Goal: Task Accomplishment & Management: Manage account settings

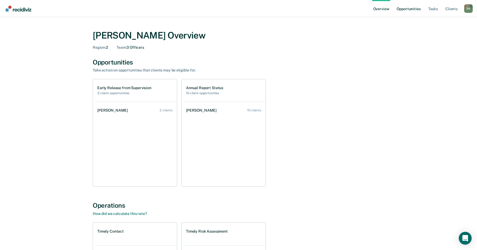
click at [413, 10] on link "Opportunities" at bounding box center [409, 8] width 26 height 17
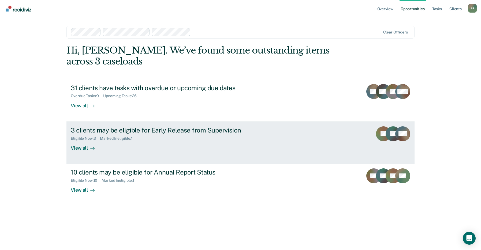
click at [83, 148] on div "View all" at bounding box center [86, 146] width 30 height 10
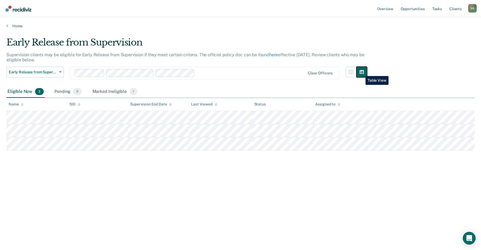
click at [362, 72] on icon "button" at bounding box center [362, 72] width 4 height 4
click at [354, 72] on button "button" at bounding box center [351, 72] width 11 height 11
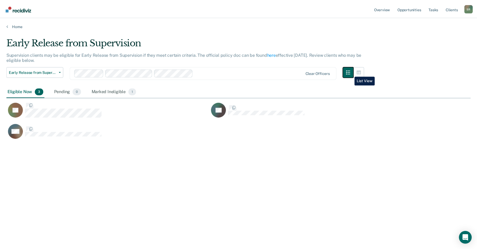
scroll to position [169, 464]
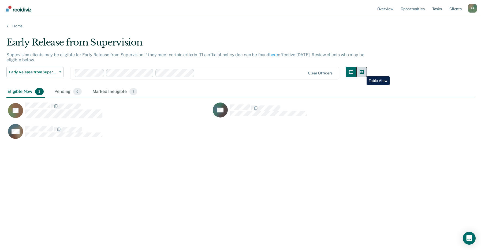
click at [363, 72] on icon "button" at bounding box center [362, 72] width 4 height 4
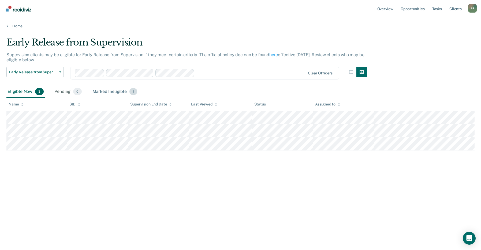
click at [120, 91] on div "Marked Ineligible 1" at bounding box center [114, 92] width 47 height 12
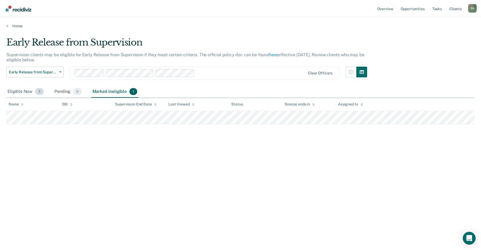
drag, startPoint x: 18, startPoint y: 92, endPoint x: 20, endPoint y: 94, distance: 2.8
click at [18, 92] on div "Eligible Now 3" at bounding box center [25, 92] width 38 height 12
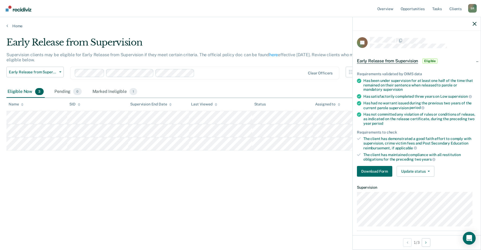
click at [62, 197] on div "Early Release from Supervision Supervision clients may be eligible for Early Re…" at bounding box center [240, 123] width 468 height 173
click at [473, 23] on icon "button" at bounding box center [475, 24] width 4 height 4
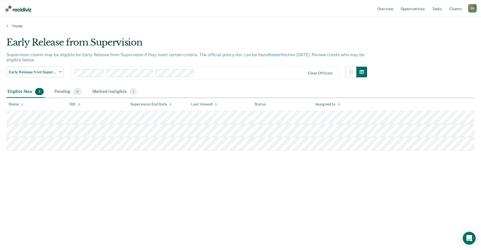
drag, startPoint x: 199, startPoint y: 192, endPoint x: 390, endPoint y: 169, distance: 192.1
click at [391, 188] on div "Early Release from Supervision Supervision clients may be eligible for Early Re…" at bounding box center [240, 123] width 468 height 173
click at [385, 8] on link "Overview" at bounding box center [385, 8] width 18 height 17
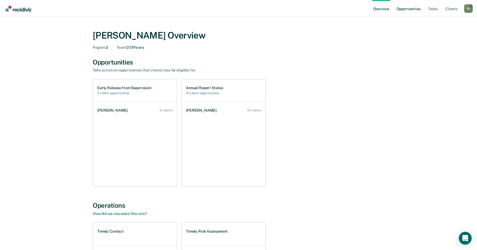
click at [411, 11] on link "Opportunities" at bounding box center [409, 8] width 26 height 17
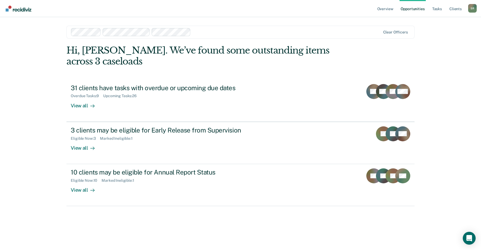
click at [229, 29] on div at bounding box center [286, 32] width 187 height 6
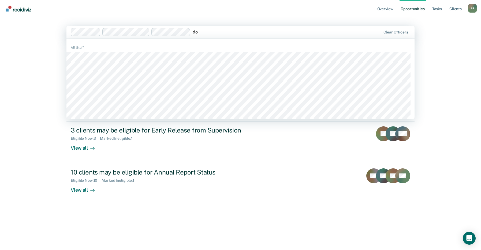
type input "d"
type input "ten"
click at [451, 54] on div "Overview Opportunities Tasks Client s [PERSON_NAME] S R Profile How it works Lo…" at bounding box center [240, 125] width 481 height 250
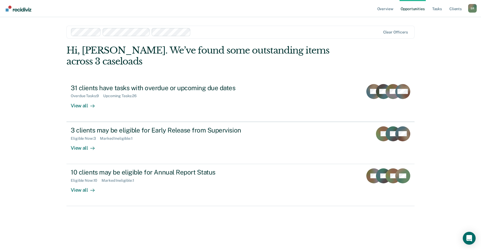
click at [229, 33] on div at bounding box center [286, 32] width 187 height 6
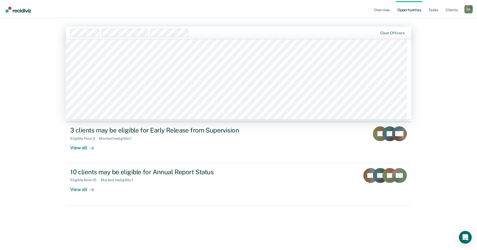
scroll to position [2592, 0]
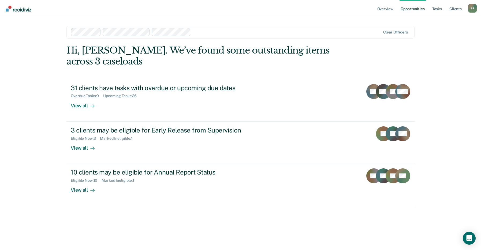
click at [209, 213] on div "Hi, [PERSON_NAME]. We’ve found some outstanding items across 3 caseloads 31 cli…" at bounding box center [240, 140] width 348 height 190
click at [383, 9] on link "Overview" at bounding box center [385, 8] width 18 height 17
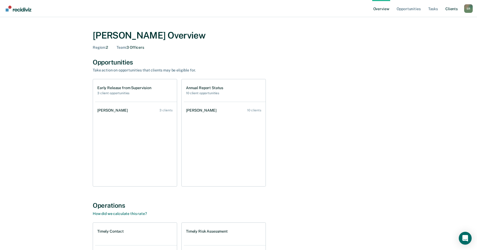
click at [451, 10] on link "Client s" at bounding box center [452, 8] width 14 height 17
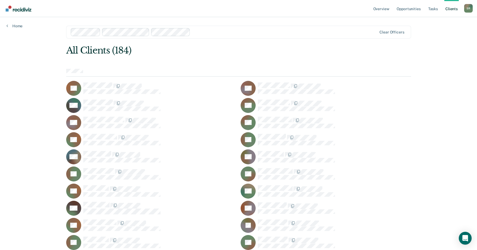
click at [471, 9] on div "S R" at bounding box center [468, 8] width 9 height 9
click at [380, 8] on link "Overview" at bounding box center [381, 8] width 18 height 17
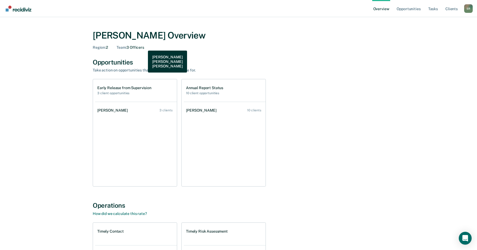
click at [144, 47] on div "Team : 3 Officers" at bounding box center [131, 47] width 28 height 5
click at [465, 236] on icon "Open Intercom Messenger" at bounding box center [465, 238] width 6 height 7
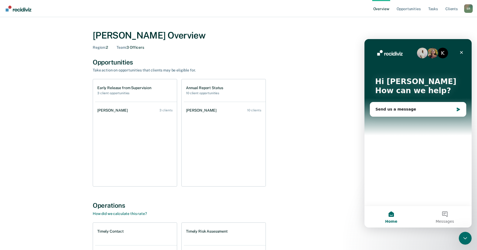
click at [396, 101] on div "K Hi Stephanie 👋 How can we help?" at bounding box center [418, 87] width 97 height 97
click at [396, 112] on div "Send us a message" at bounding box center [415, 110] width 79 height 6
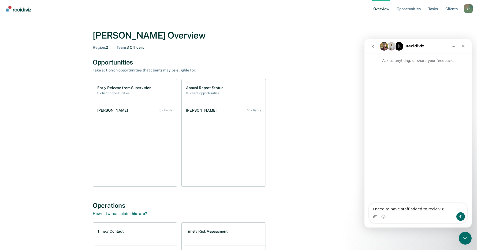
click at [397, 208] on textarea "I need to have staff added to reciciviz" at bounding box center [418, 207] width 98 height 9
type textarea "I need to have a PO added to reciciviz"
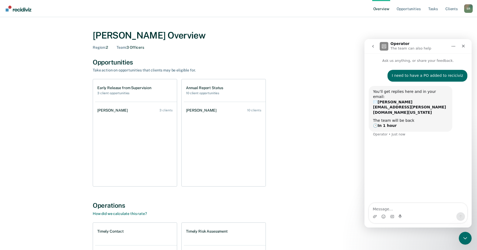
drag, startPoint x: 290, startPoint y: 32, endPoint x: 372, endPoint y: 11, distance: 85.4
click at [290, 32] on div "Stephanie Roberts Overview" at bounding box center [239, 35] width 292 height 11
click at [409, 8] on link "Opportunities" at bounding box center [409, 8] width 26 height 17
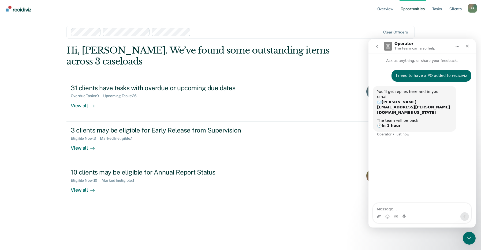
click at [198, 33] on div at bounding box center [286, 32] width 187 height 6
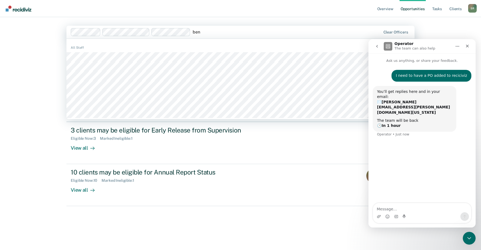
type input "benn"
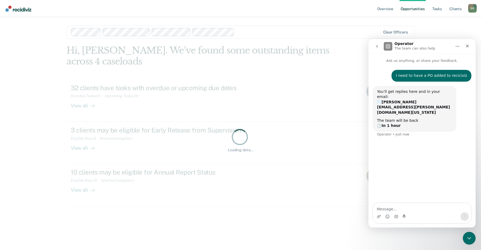
click at [242, 32] on div at bounding box center [308, 32] width 144 height 6
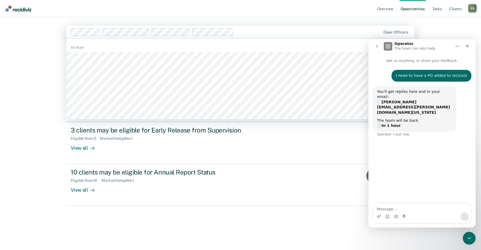
click at [16, 48] on div "Overview Opportunities Tasks Client s Stephanie Roberts S R Profile How it work…" at bounding box center [240, 125] width 481 height 250
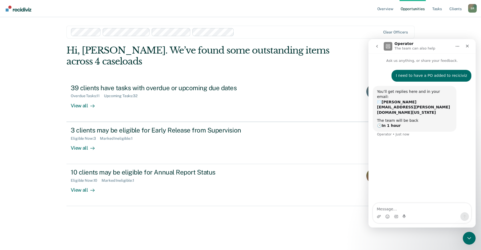
click at [256, 36] on div at bounding box center [226, 32] width 310 height 8
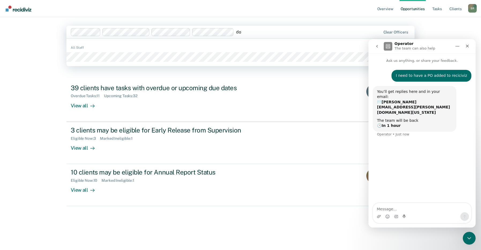
type input "d"
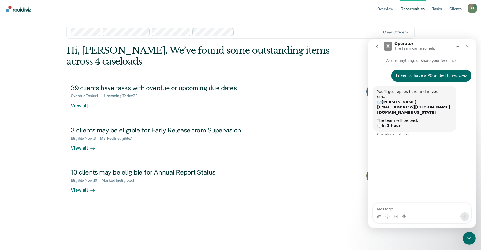
click at [34, 43] on div "Overview Opportunities Tasks Client s Stephanie Roberts S R Profile How it work…" at bounding box center [240, 125] width 481 height 250
click at [294, 209] on div "Hi, Stephanie. We’ve found some outstanding items across 4 caseloads 39 clients…" at bounding box center [240, 140] width 348 height 190
click at [312, 6] on nav "Overview Opportunities Tasks Client s Stephanie Roberts S R Profile How it work…" at bounding box center [240, 8] width 473 height 17
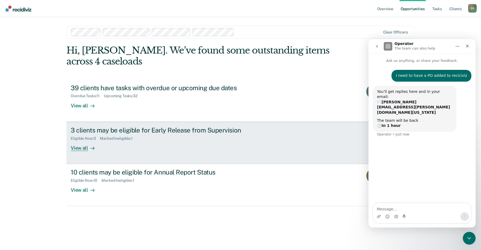
click at [290, 140] on link "3 clients may be eligible for Early Release from Supervision Eligible Now : 3 M…" at bounding box center [240, 143] width 348 height 42
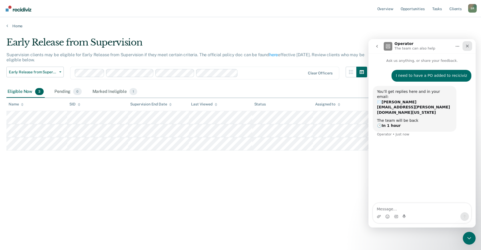
click at [467, 47] on icon "Close" at bounding box center [467, 46] width 4 height 4
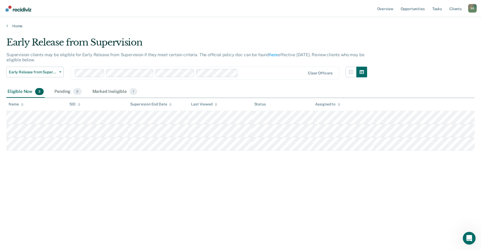
click at [336, 159] on div "Early Release from Supervision Supervision clients may be eligible for Early Re…" at bounding box center [240, 123] width 468 height 173
copy thead "Name SID Supervision End Date Last Viewed Status Assigned to"
click at [98, 92] on div "Marked Ineligible 1" at bounding box center [114, 92] width 47 height 12
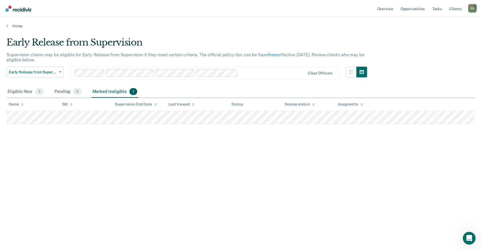
click at [374, 117] on tr at bounding box center [240, 117] width 468 height 13
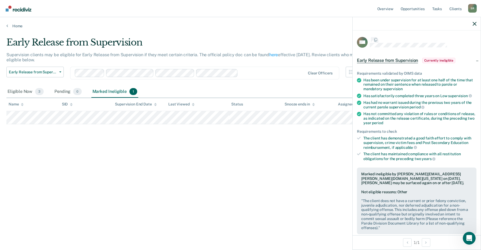
drag, startPoint x: 5, startPoint y: 117, endPoint x: 368, endPoint y: 117, distance: 362.5
drag, startPoint x: 368, startPoint y: 117, endPoint x: 270, endPoint y: 163, distance: 108.2
click at [270, 163] on div "Early Release from Supervision Supervision clients may be eligible for Early Re…" at bounding box center [240, 123] width 468 height 173
click at [291, 166] on div "Early Release from Supervision Supervision clients may be eligible for Early Re…" at bounding box center [240, 123] width 468 height 173
click at [474, 26] on div at bounding box center [417, 23] width 128 height 13
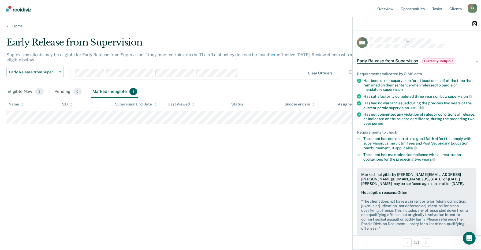
click at [473, 23] on icon "button" at bounding box center [475, 24] width 4 height 4
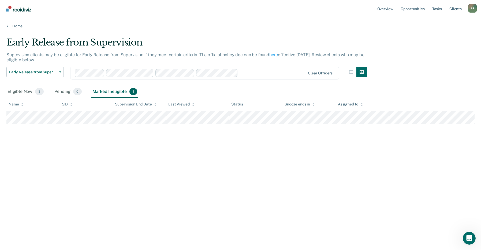
click at [376, 122] on main "Early Release from Supervision Supervision clients may be eligible for Early Re…" at bounding box center [240, 138] width 481 height 220
copy table "Name SID Supervision End Date Last Viewed Status Snooze ends in Assigned to"
click at [60, 191] on div "Early Release from Supervision Supervision clients may be eligible for Early Re…" at bounding box center [240, 123] width 468 height 173
click at [49, 71] on span "Early Release from Supervision" at bounding box center [33, 72] width 48 height 5
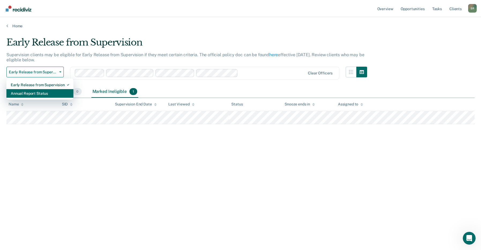
click at [45, 94] on div "Annual Report Status" at bounding box center [40, 93] width 58 height 9
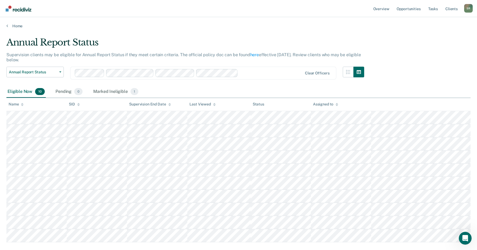
click at [331, 240] on tbody at bounding box center [238, 176] width 464 height 131
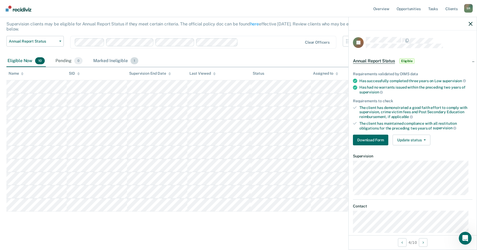
click at [109, 61] on div "Marked Ineligible 1" at bounding box center [115, 61] width 47 height 12
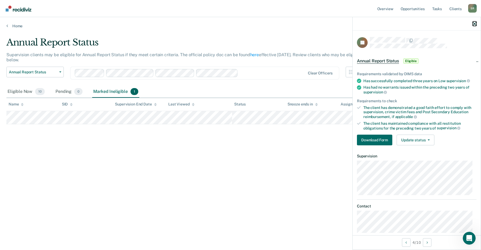
click at [473, 24] on icon "button" at bounding box center [475, 24] width 4 height 4
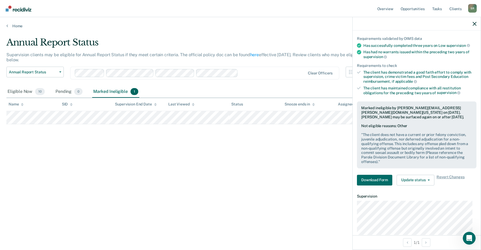
scroll to position [34, 0]
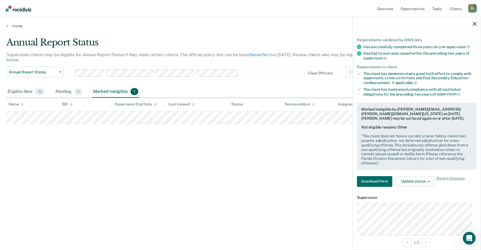
click at [237, 162] on div "Annual Report Status Supervision clients may be eligible for Annual Report Stat…" at bounding box center [240, 123] width 468 height 173
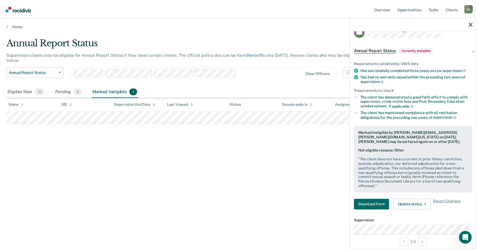
scroll to position [0, 0]
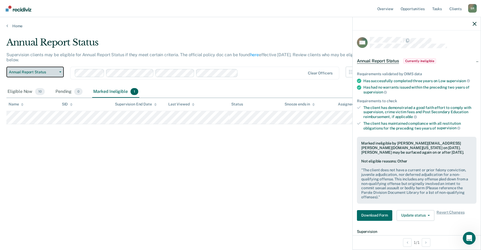
click at [23, 73] on span "Annual Report Status" at bounding box center [33, 72] width 48 height 5
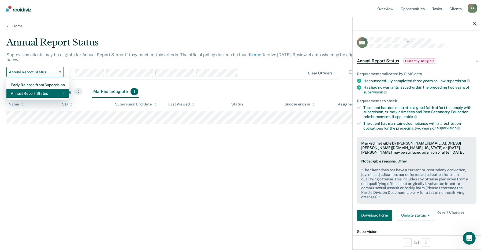
click at [23, 94] on div "Annual Report Status" at bounding box center [38, 93] width 54 height 9
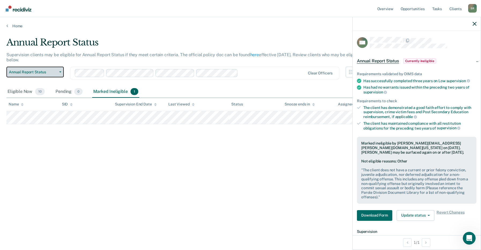
click at [20, 72] on span "Annual Report Status" at bounding box center [33, 72] width 48 height 5
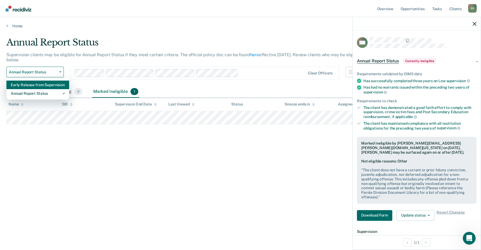
click at [25, 84] on div "Early Release from Supervision" at bounding box center [38, 85] width 54 height 9
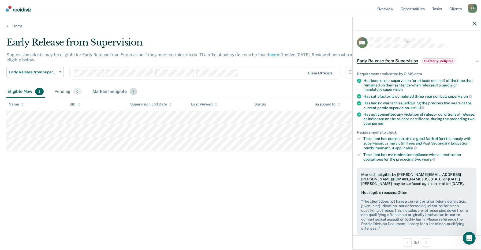
click at [109, 91] on div "Marked Ineligible 1" at bounding box center [114, 92] width 47 height 12
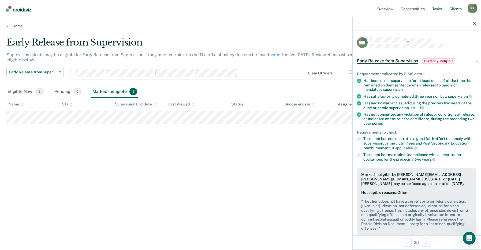
click at [89, 152] on div "Early Release from Supervision Supervision clients may be eligible for Early Re…" at bounding box center [240, 123] width 468 height 173
click at [23, 74] on span "Early Release from Supervision" at bounding box center [33, 72] width 48 height 5
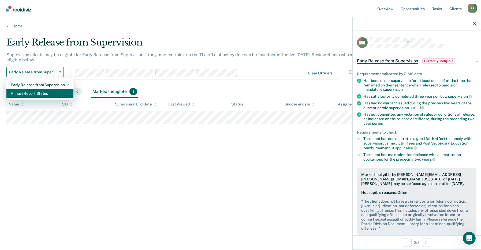
click at [23, 96] on div "Annual Report Status" at bounding box center [40, 93] width 58 height 9
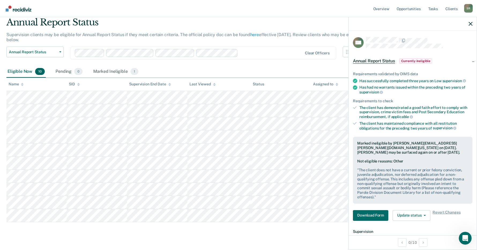
scroll to position [31, 0]
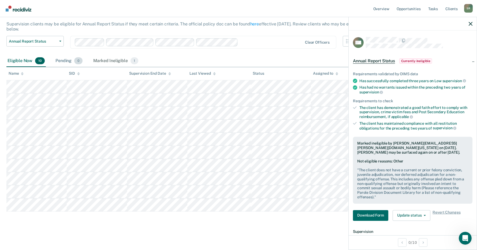
click at [68, 61] on div "Pending 0" at bounding box center [68, 61] width 29 height 12
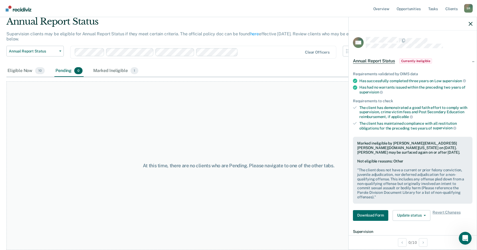
scroll to position [21, 0]
click at [108, 69] on div "Marked Ineligible 1" at bounding box center [115, 71] width 47 height 12
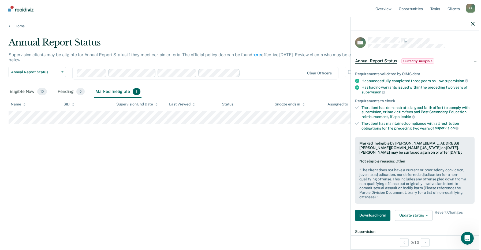
scroll to position [0, 0]
